Goal: Entertainment & Leisure: Consume media (video, audio)

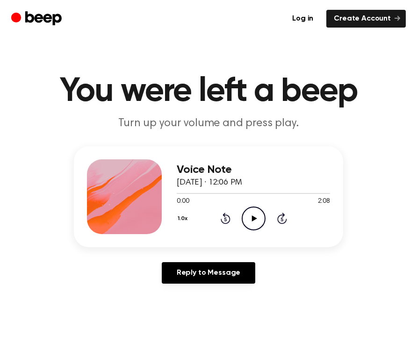
click at [251, 222] on icon "Play Audio" at bounding box center [254, 219] width 24 height 24
click at [261, 219] on icon "Pause Audio" at bounding box center [254, 219] width 24 height 24
click at [256, 222] on icon "Play Audio" at bounding box center [254, 219] width 24 height 24
click at [283, 217] on icon at bounding box center [282, 218] width 10 height 11
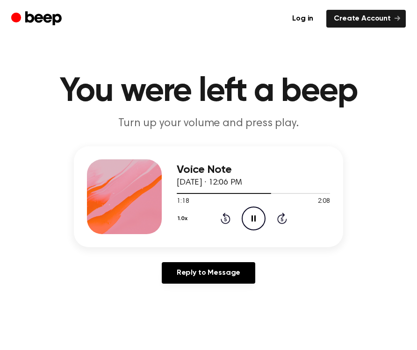
click at [256, 219] on icon "Pause Audio" at bounding box center [254, 219] width 24 height 24
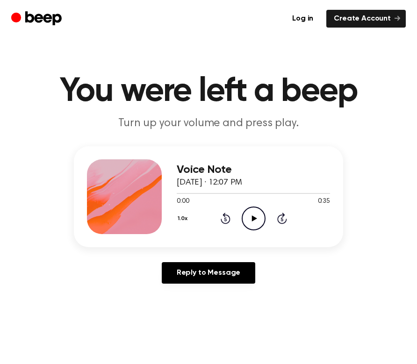
click at [255, 222] on icon "Play Audio" at bounding box center [254, 219] width 24 height 24
click at [255, 204] on div "0:06 0:35" at bounding box center [253, 202] width 153 height 10
click at [255, 207] on circle at bounding box center [253, 218] width 23 height 23
